Goal: Information Seeking & Learning: Compare options

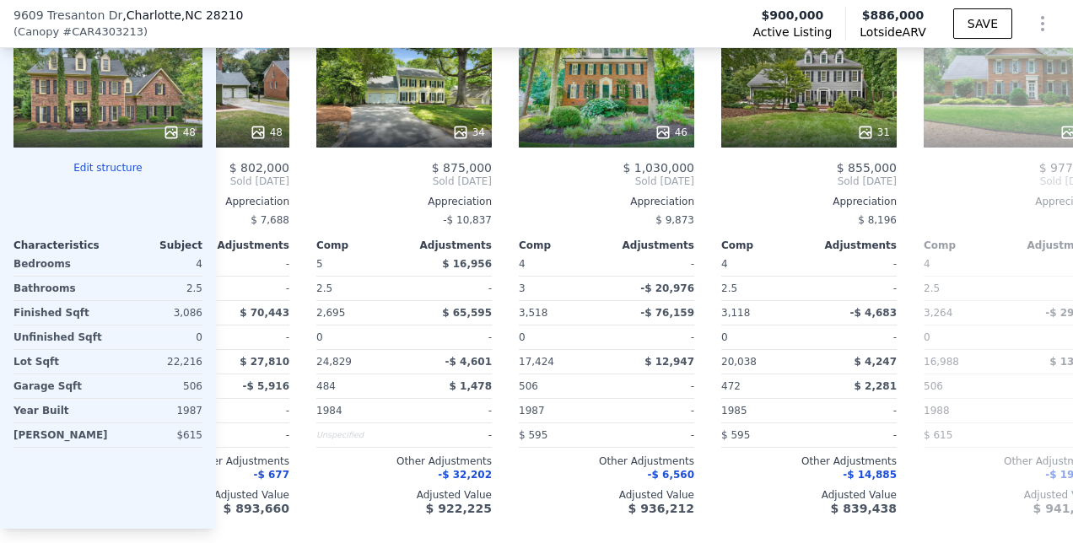
scroll to position [0, 529]
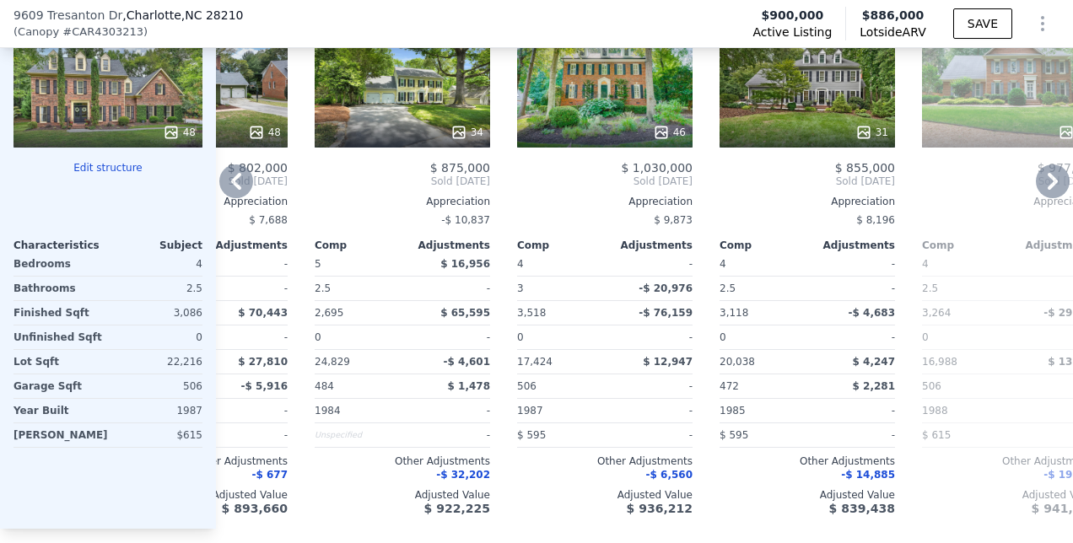
click at [670, 476] on span "-$ 6,560" at bounding box center [669, 475] width 46 height 12
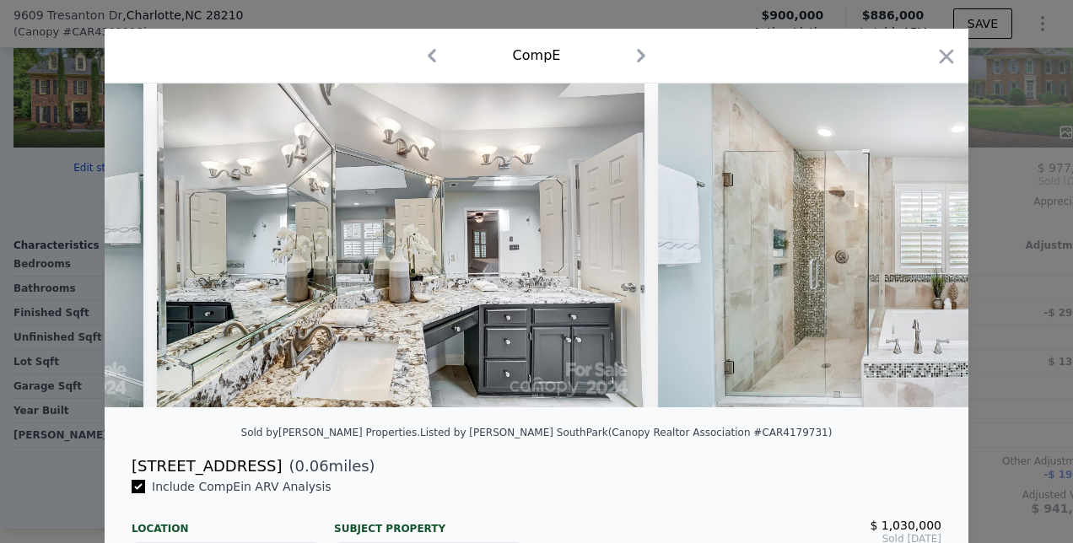
scroll to position [0, 11615]
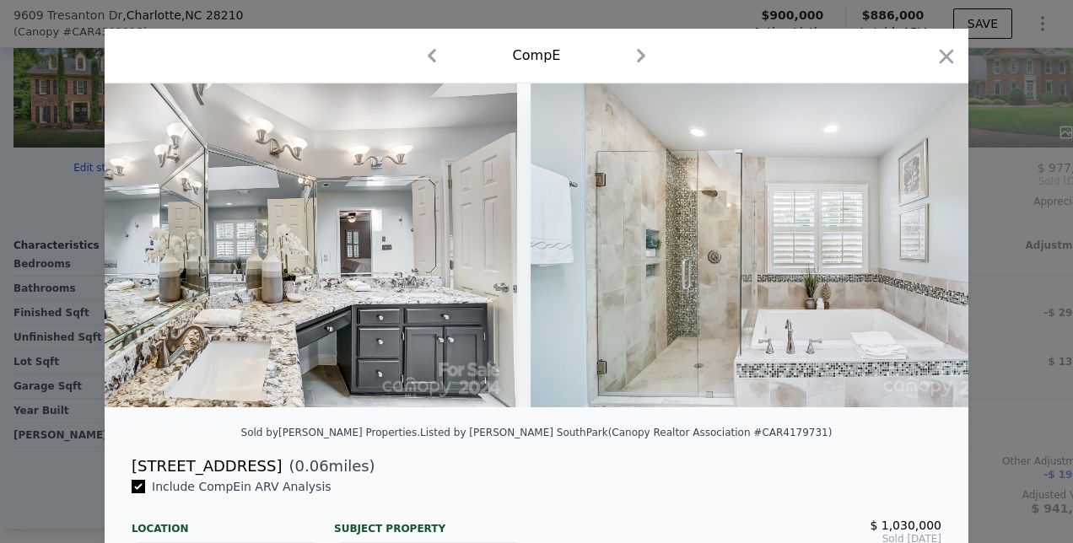
click at [545, 420] on div at bounding box center [537, 252] width 864 height 337
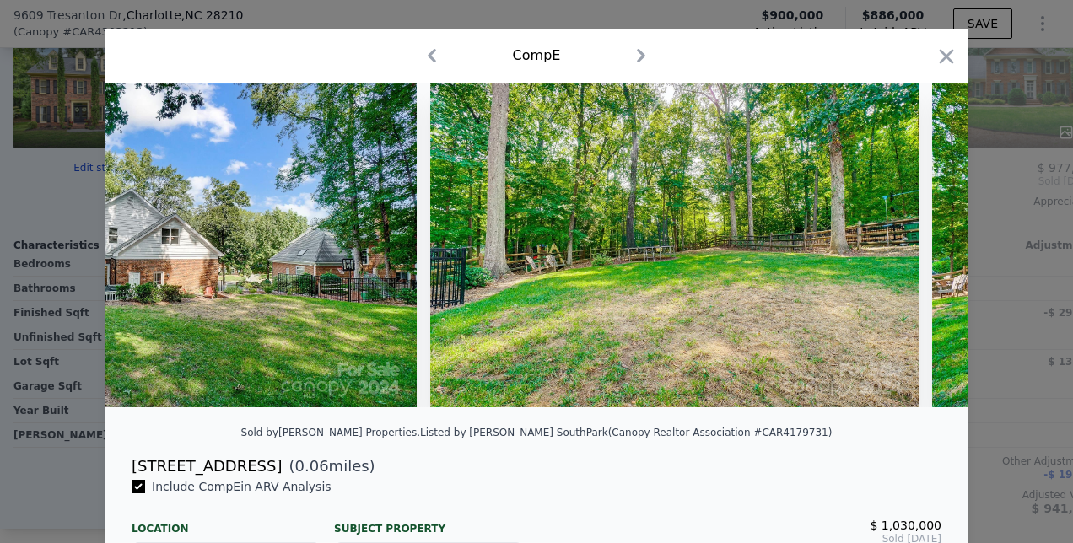
scroll to position [0, 20757]
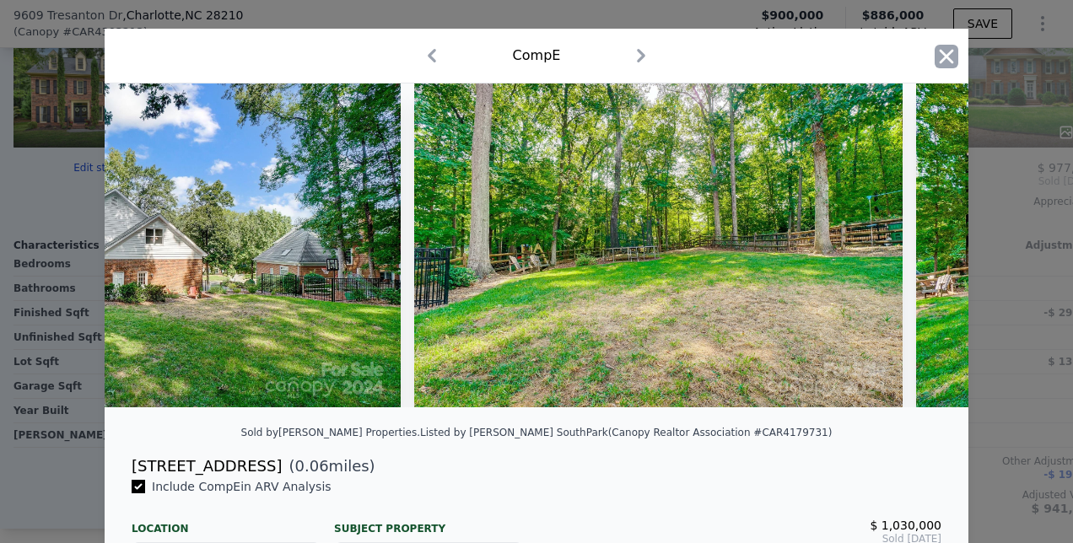
click at [940, 56] on icon "button" at bounding box center [947, 56] width 14 height 14
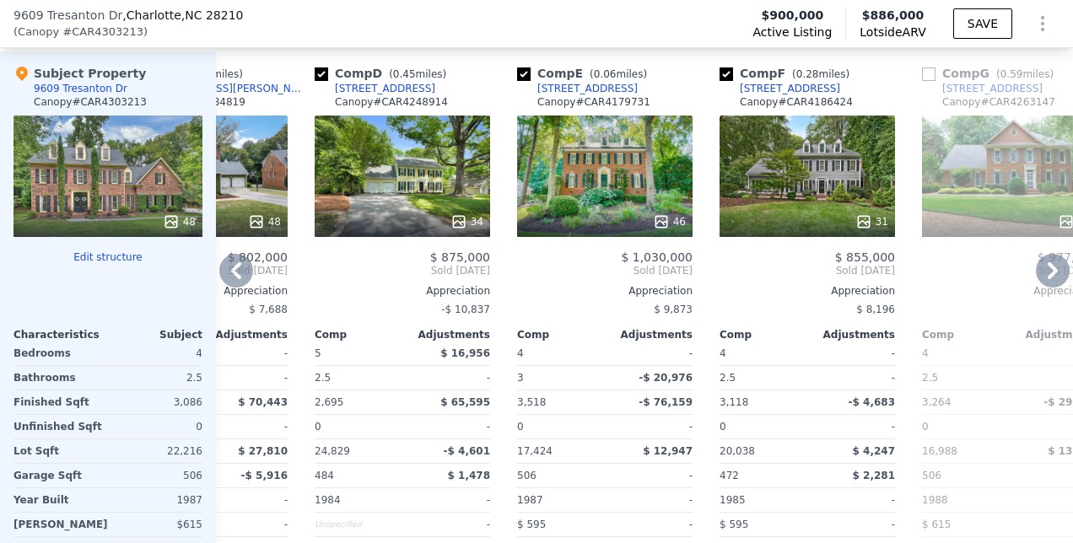
scroll to position [2092, 0]
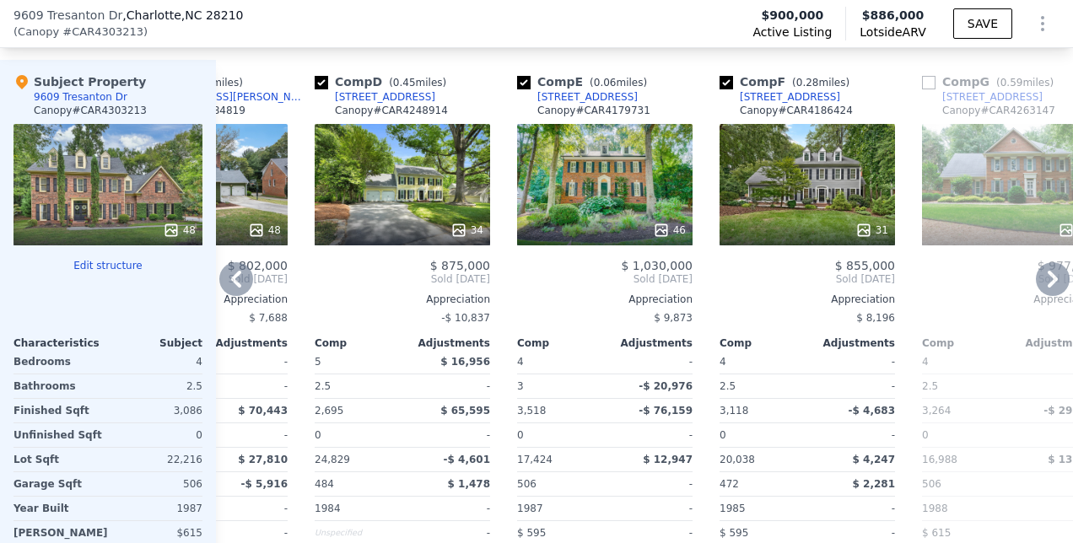
click at [1048, 285] on icon at bounding box center [1053, 279] width 10 height 17
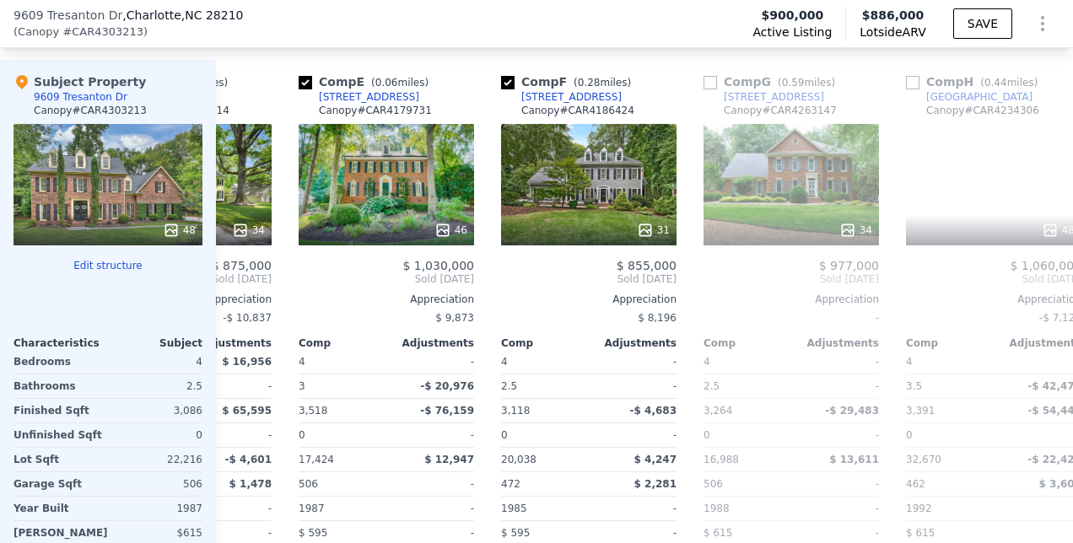
scroll to position [0, 934]
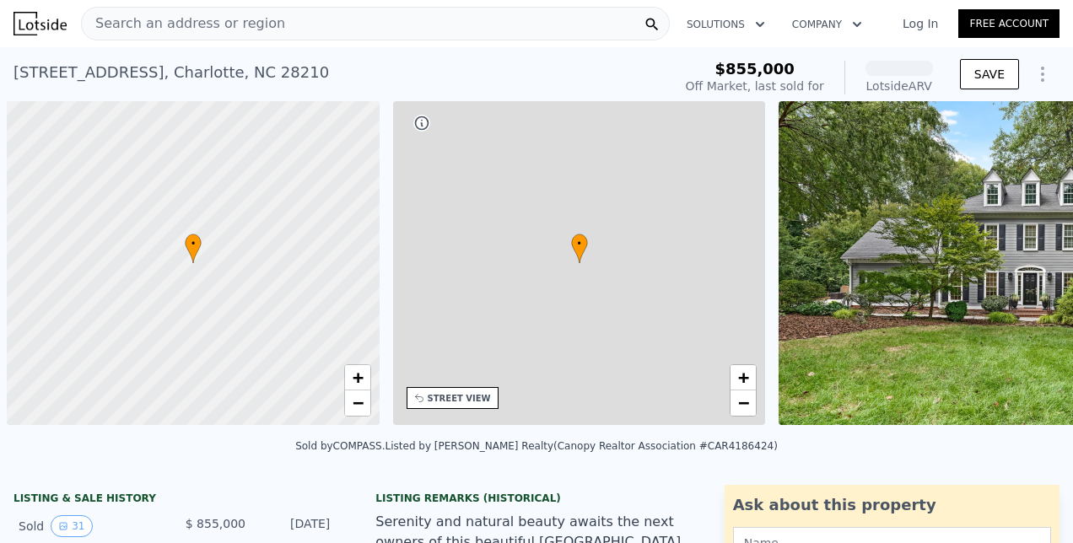
scroll to position [0, 7]
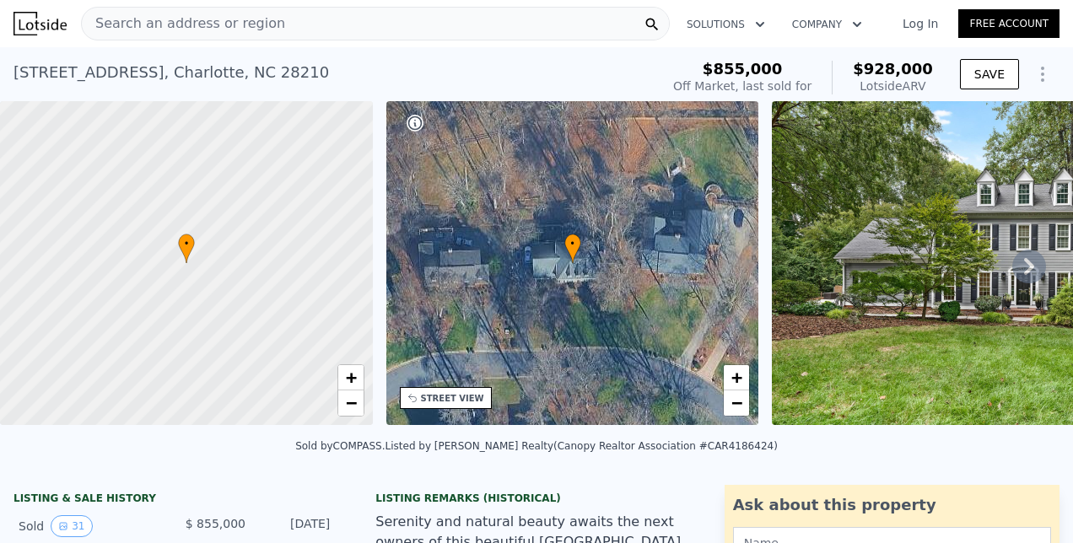
click at [1024, 271] on icon at bounding box center [1029, 266] width 10 height 17
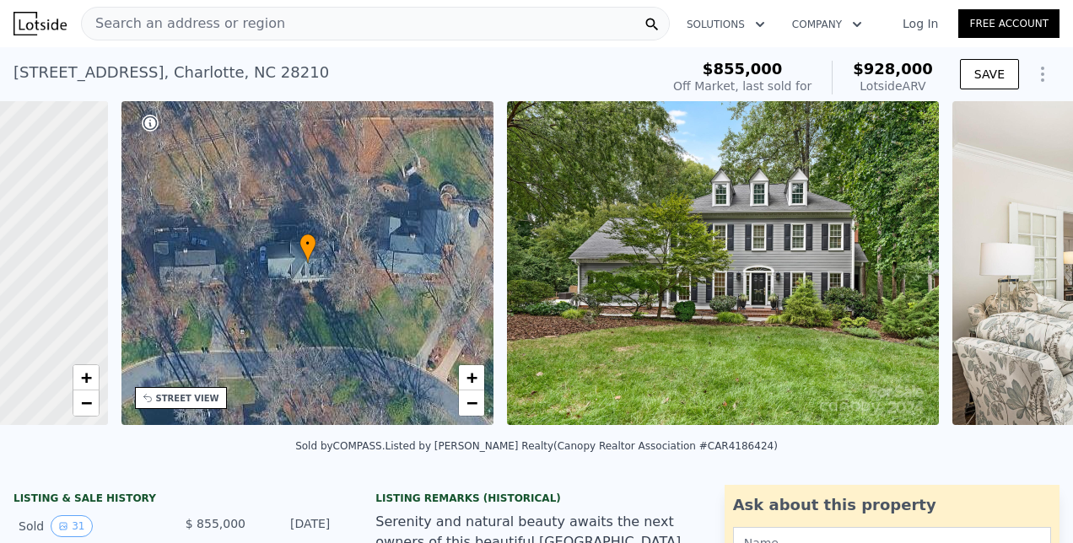
scroll to position [0, 392]
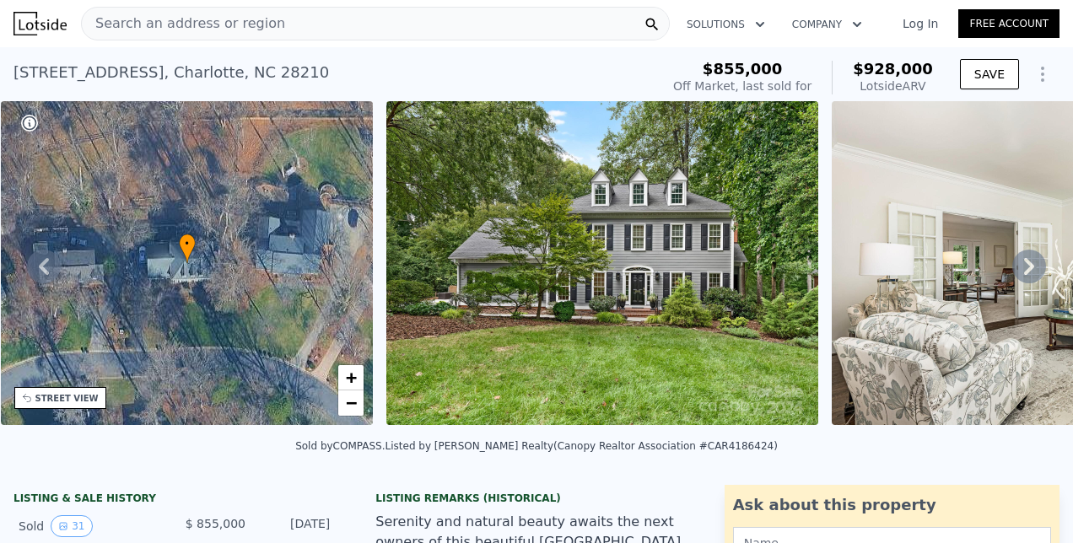
click at [709, 290] on img at bounding box center [602, 263] width 432 height 324
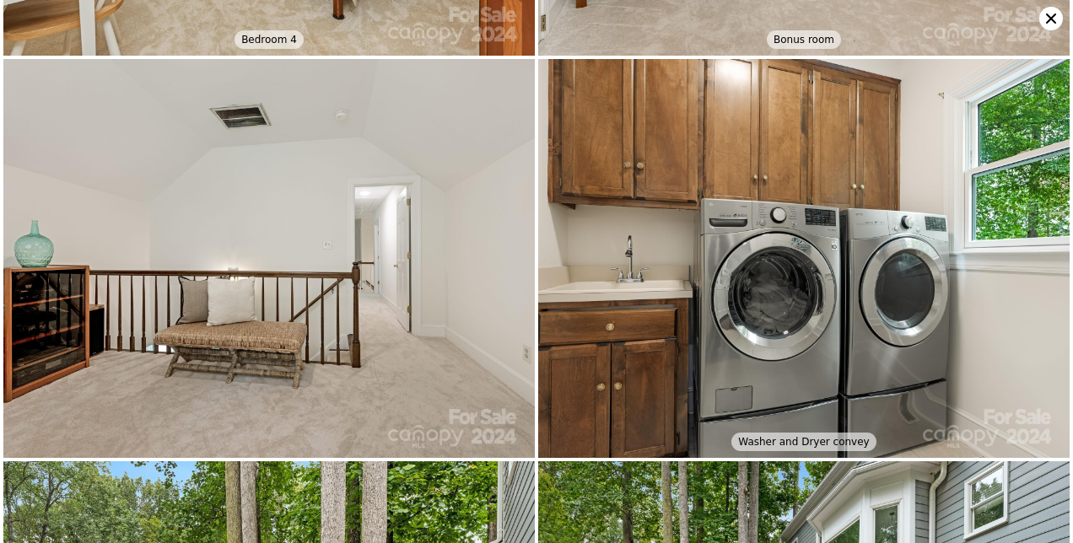
scroll to position [4765, 0]
